Goal: Obtain resource: Download file/media

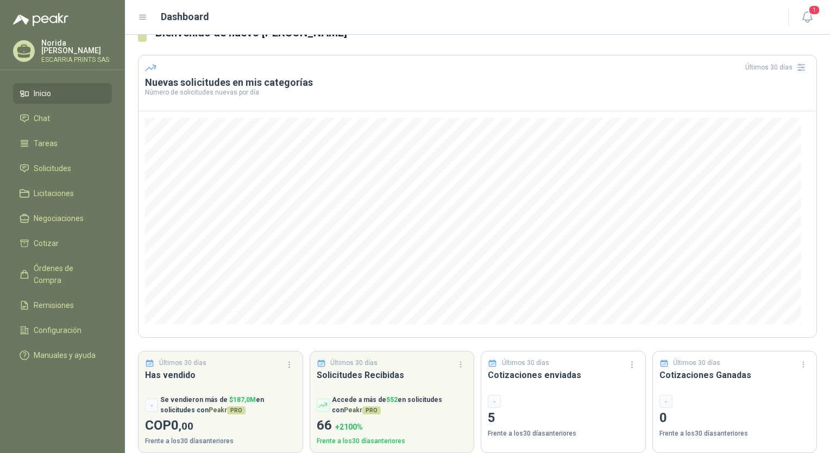
scroll to position [36, 0]
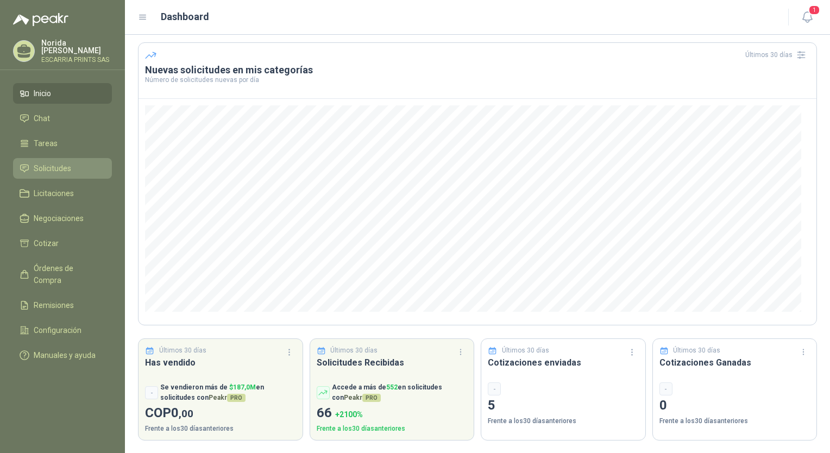
click at [52, 167] on span "Solicitudes" at bounding box center [52, 168] width 37 height 12
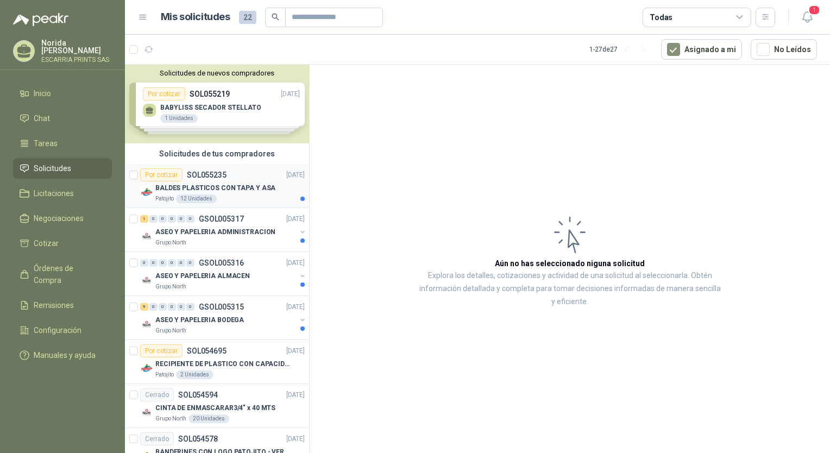
click at [231, 188] on p "BALDES PLASTICOS CON TAPA Y ASA" at bounding box center [215, 188] width 120 height 10
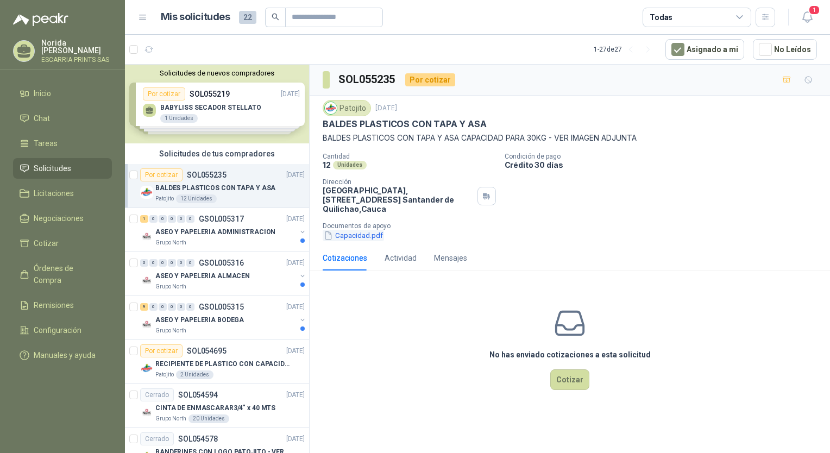
click at [356, 237] on button "Capacidad.pdf" at bounding box center [353, 235] width 61 height 11
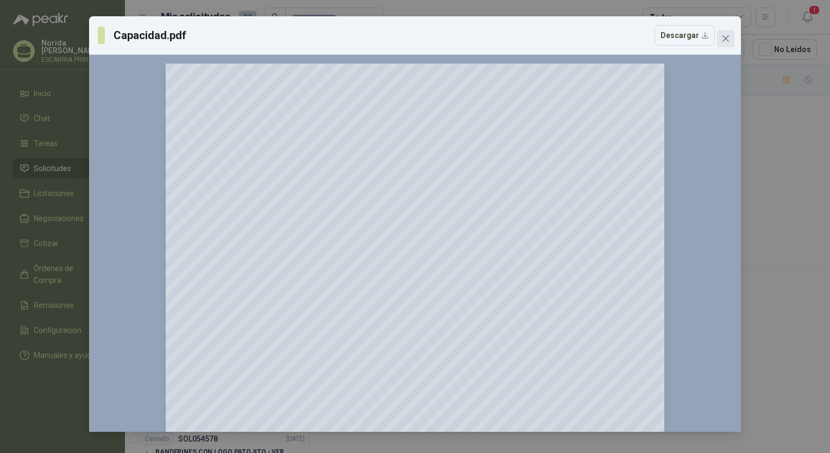
click at [728, 40] on icon "close" at bounding box center [726, 38] width 7 height 7
